Goal: Check status

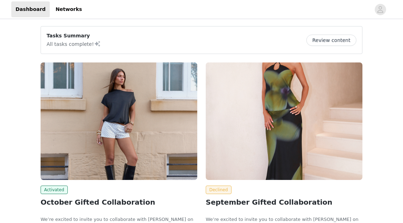
click at [122, 106] on img at bounding box center [119, 122] width 157 height 118
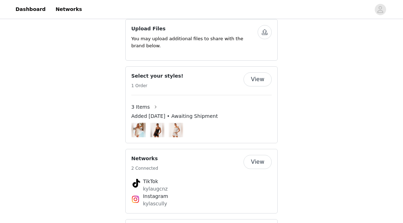
scroll to position [400, 0]
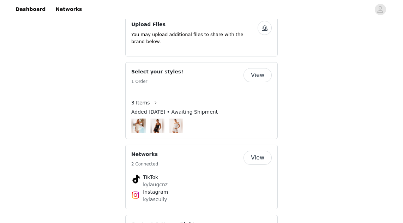
click at [253, 68] on button "View" at bounding box center [258, 75] width 28 height 14
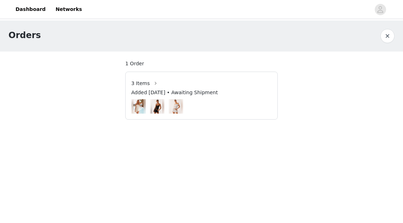
click at [170, 109] on img at bounding box center [176, 106] width 14 height 18
click at [143, 82] on span "3 Items" at bounding box center [140, 83] width 19 height 7
click at [152, 83] on button "button" at bounding box center [155, 83] width 11 height 11
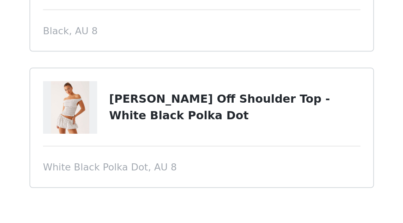
scroll to position [85, 0]
